Goal: Find specific page/section: Find specific page/section

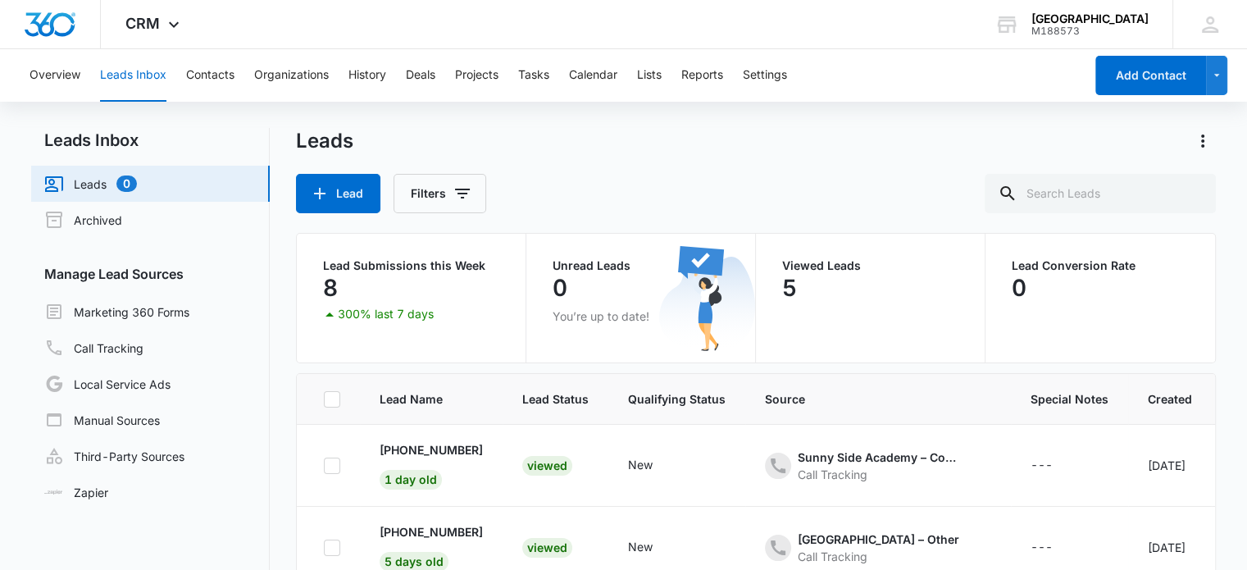
click at [81, 175] on link "Leads 0" at bounding box center [90, 184] width 93 height 20
click at [122, 210] on link "Archived" at bounding box center [83, 220] width 78 height 20
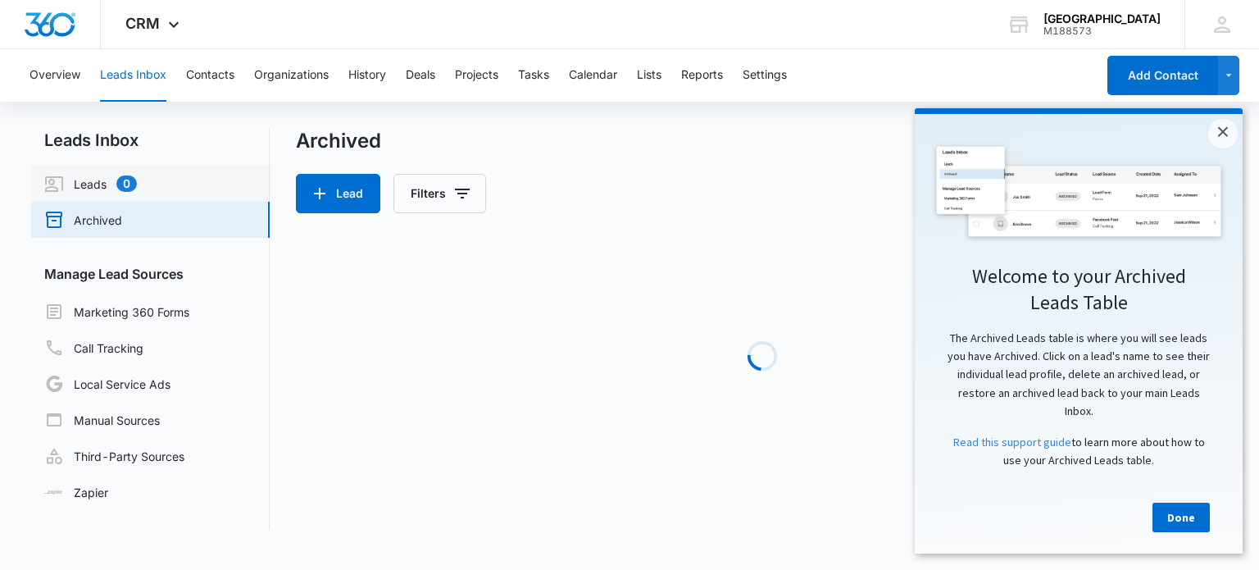
click at [137, 181] on link "Leads 0" at bounding box center [90, 184] width 93 height 20
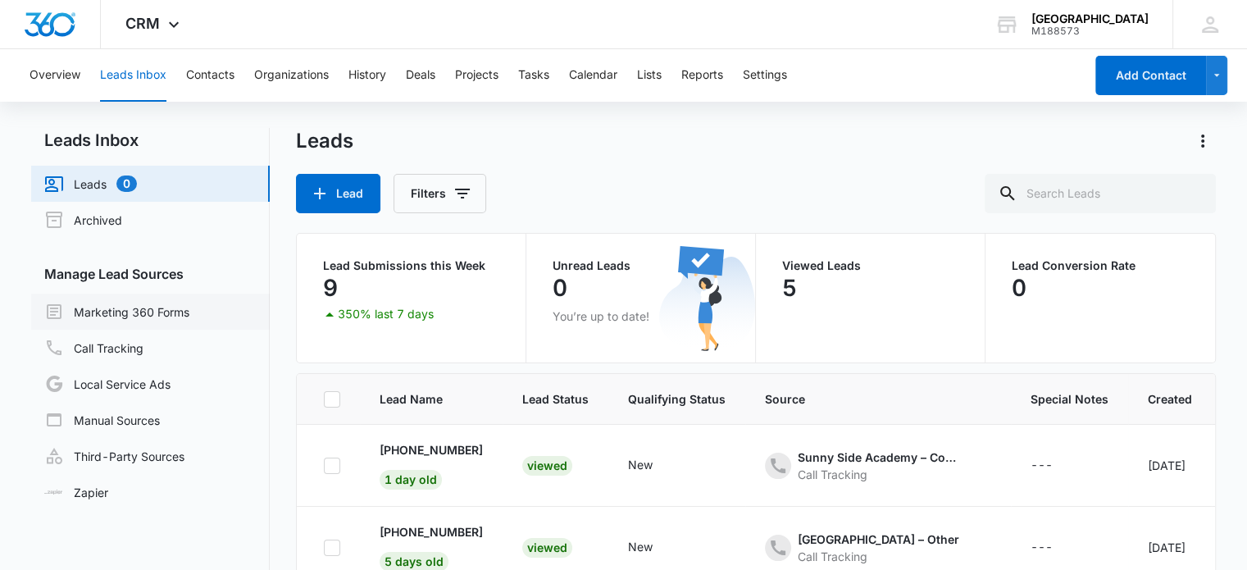
click at [157, 321] on link "Marketing 360 Forms" at bounding box center [116, 312] width 145 height 20
